Goal: Information Seeking & Learning: Learn about a topic

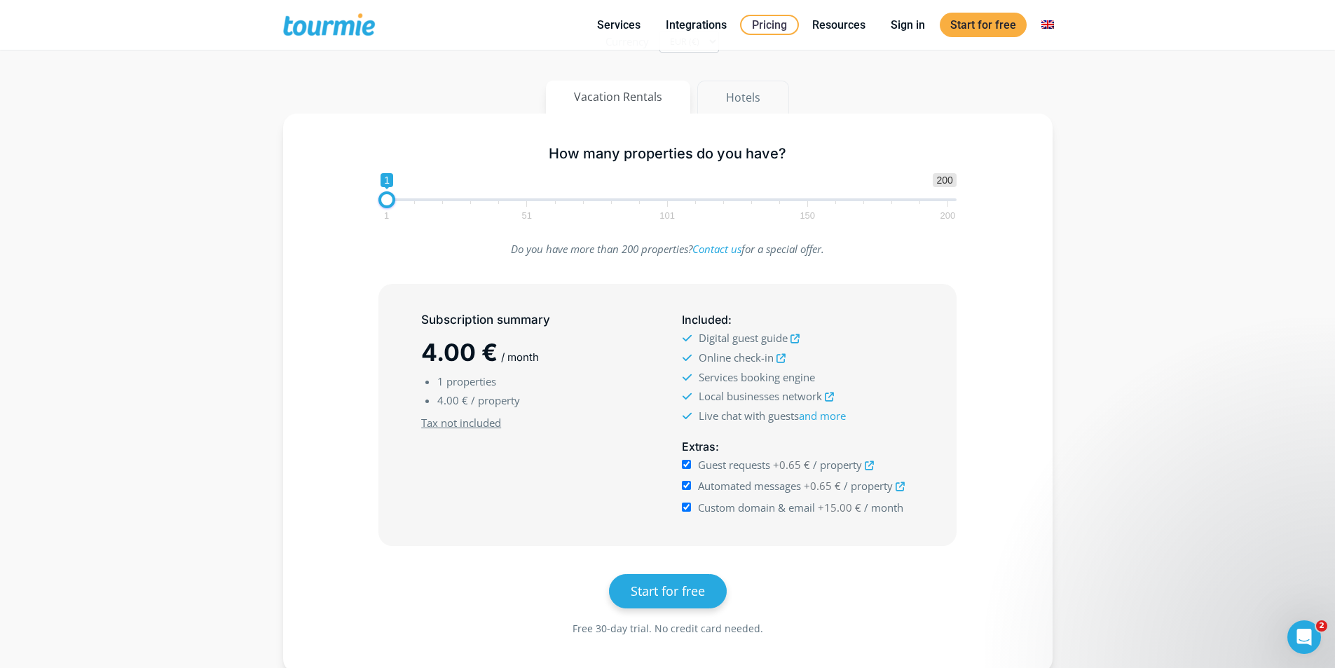
click at [739, 91] on button "Hotels" at bounding box center [743, 98] width 92 height 34
click at [690, 488] on input "Automated messages +0.65 € / room" at bounding box center [686, 485] width 9 height 9
checkbox input "true"
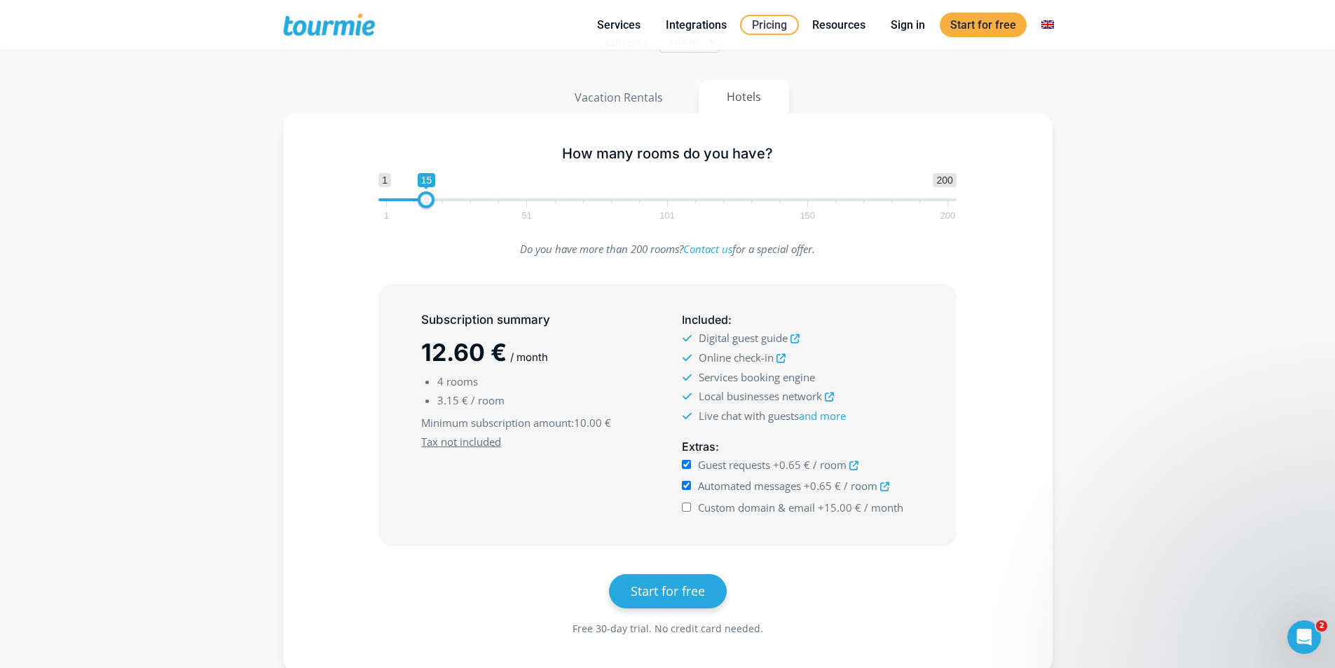
type input "14"
drag, startPoint x: 396, startPoint y: 199, endPoint x: 425, endPoint y: 200, distance: 29.4
click at [425, 200] on span at bounding box center [423, 199] width 17 height 17
click at [687, 507] on input "Custom domain & email +15.00 € / month" at bounding box center [686, 506] width 9 height 9
checkbox input "true"
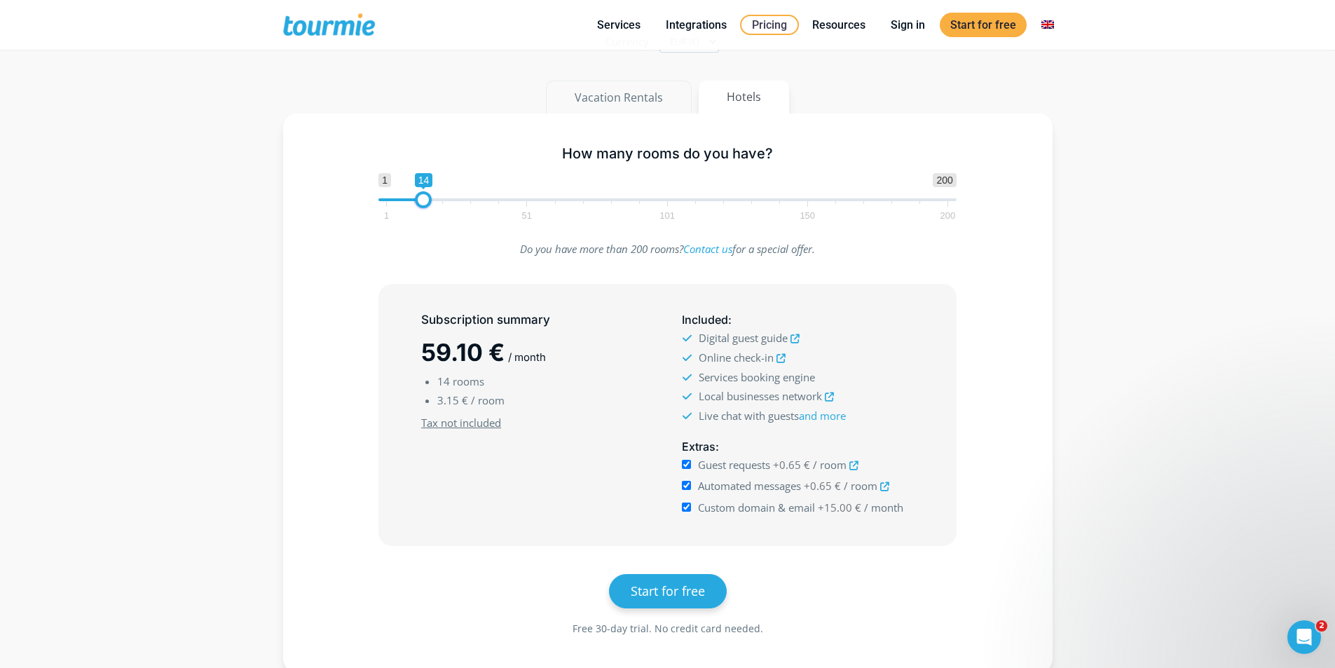
click at [600, 89] on button "Vacation Rentals" at bounding box center [619, 98] width 146 height 34
type input "5"
drag, startPoint x: 392, startPoint y: 204, endPoint x: 404, endPoint y: 203, distance: 11.9
click at [404, 203] on span at bounding box center [398, 199] width 17 height 17
click at [688, 506] on input "Custom domain & email +15.00 € / month" at bounding box center [686, 506] width 9 height 9
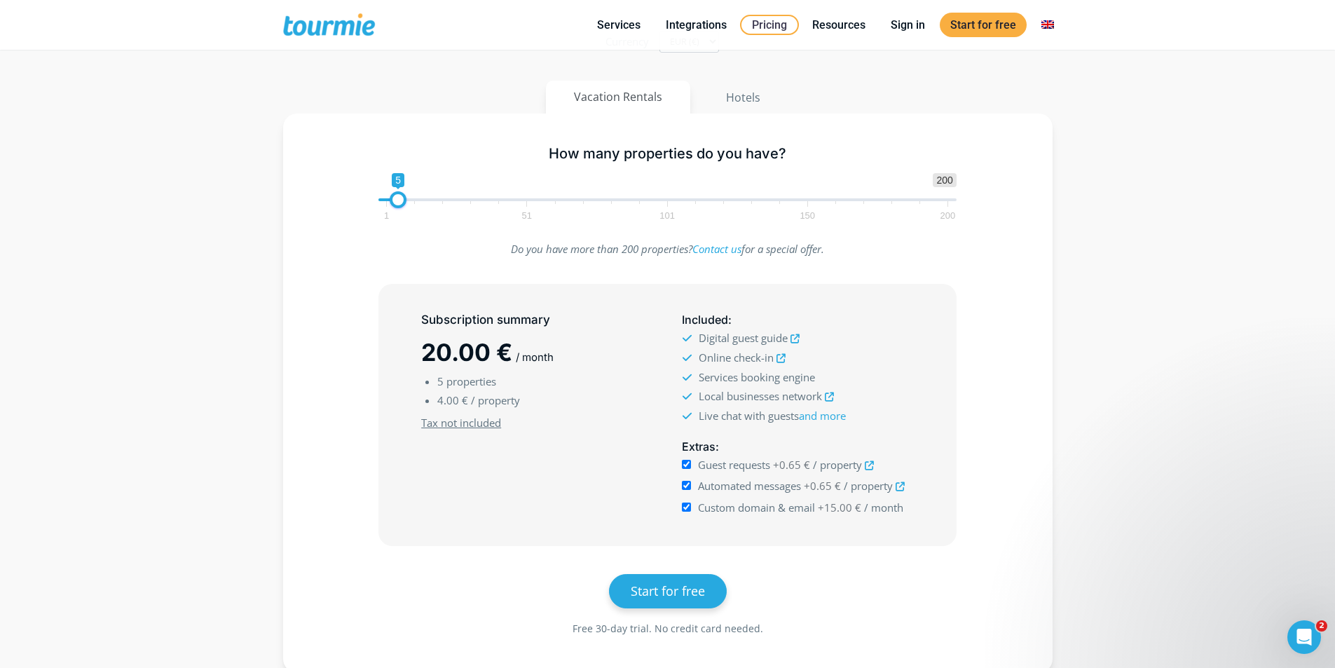
checkbox input "false"
